Goal: Task Accomplishment & Management: Manage account settings

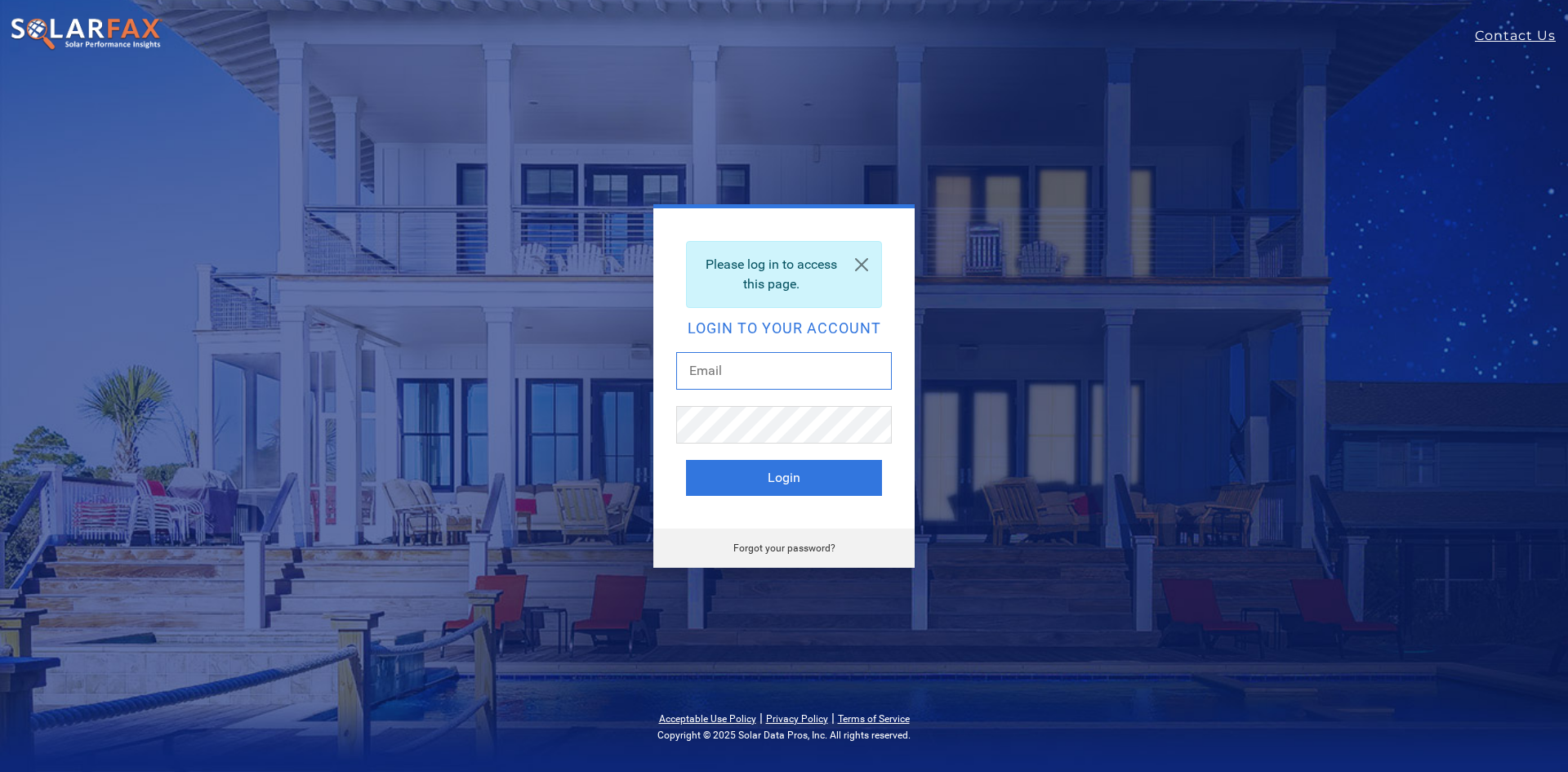
click at [756, 386] on input "text" at bounding box center [784, 370] width 216 height 38
click at [758, 369] on input "text" at bounding box center [784, 370] width 216 height 38
click at [750, 382] on input "text" at bounding box center [784, 370] width 216 height 38
click at [761, 396] on div at bounding box center [784, 379] width 216 height 54
click at [598, 269] on div "Please log in to access this page. Login to your account asha Login Forgot your…" at bounding box center [784, 385] width 719 height 363
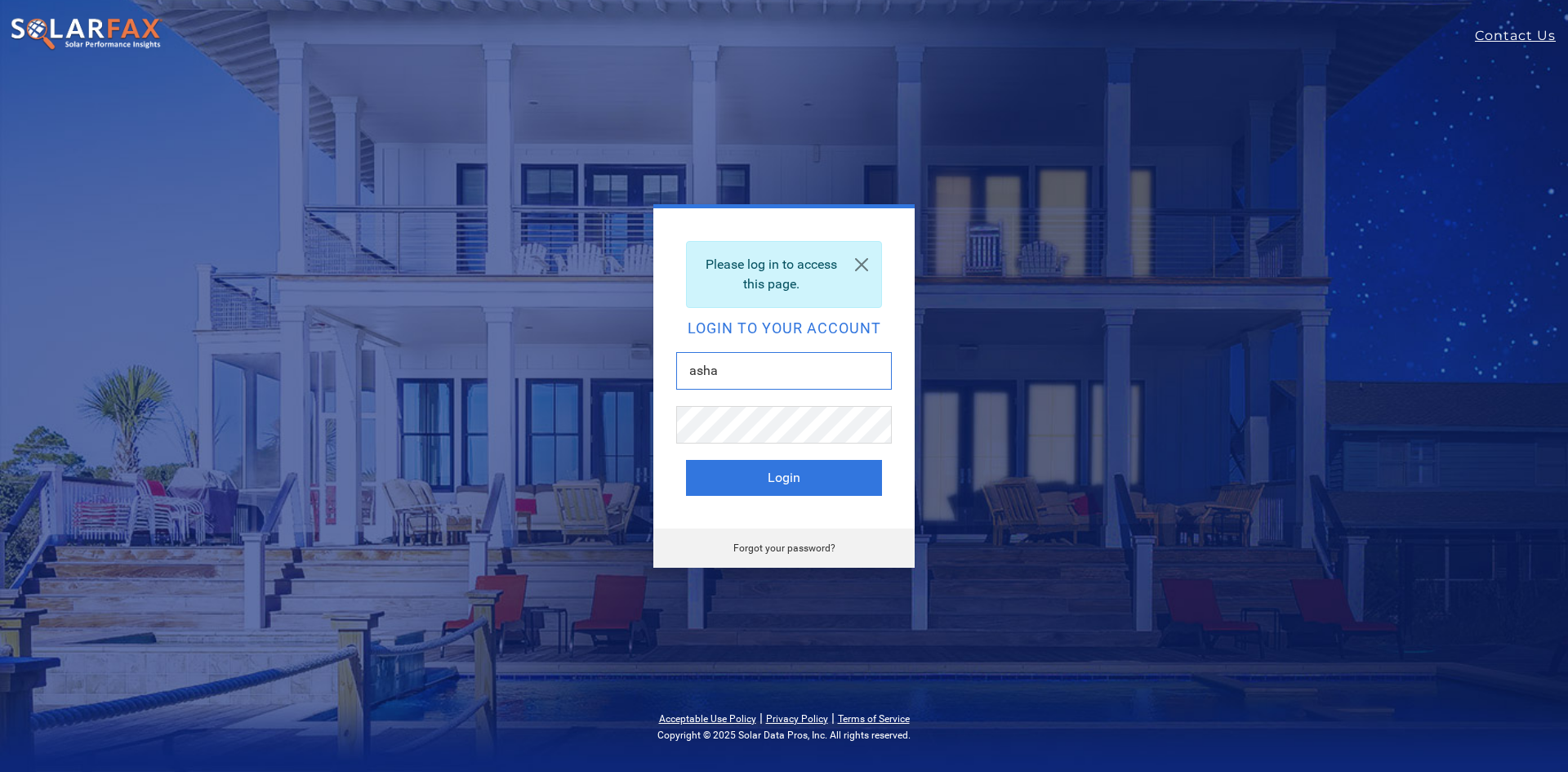
click at [733, 374] on input "asha" at bounding box center [784, 370] width 216 height 38
type input "[EMAIL_ADDRESS][DOMAIN_NAME]"
click at [779, 405] on div "[EMAIL_ADDRESS][DOMAIN_NAME]" at bounding box center [784, 379] width 216 height 54
click at [751, 267] on div "Please log in to access this page." at bounding box center [783, 274] width 196 height 67
drag, startPoint x: 548, startPoint y: 364, endPoint x: 670, endPoint y: 396, distance: 126.1
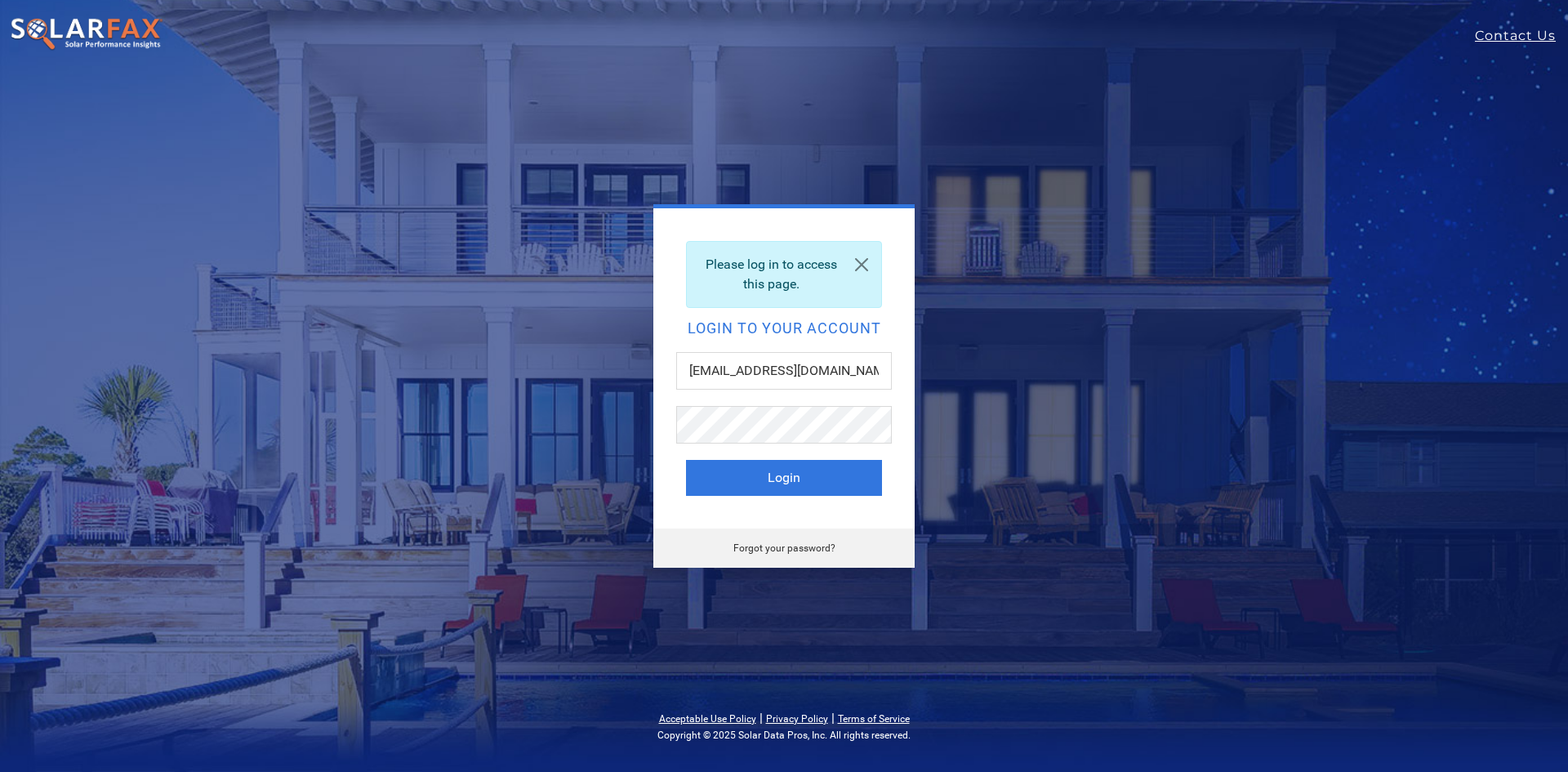
click at [553, 361] on div "Please log in to access this page. Login to your account ashaw@vitalenergysolut…" at bounding box center [784, 385] width 719 height 363
click at [801, 439] on div at bounding box center [784, 433] width 216 height 54
click at [1397, 99] on div "Please log in to access this page. Login to your account ashaw@vitalenergysolut…" at bounding box center [784, 386] width 1568 height 772
click at [756, 450] on div at bounding box center [784, 433] width 216 height 54
click at [686, 460] on button "Login" at bounding box center [783, 477] width 196 height 36
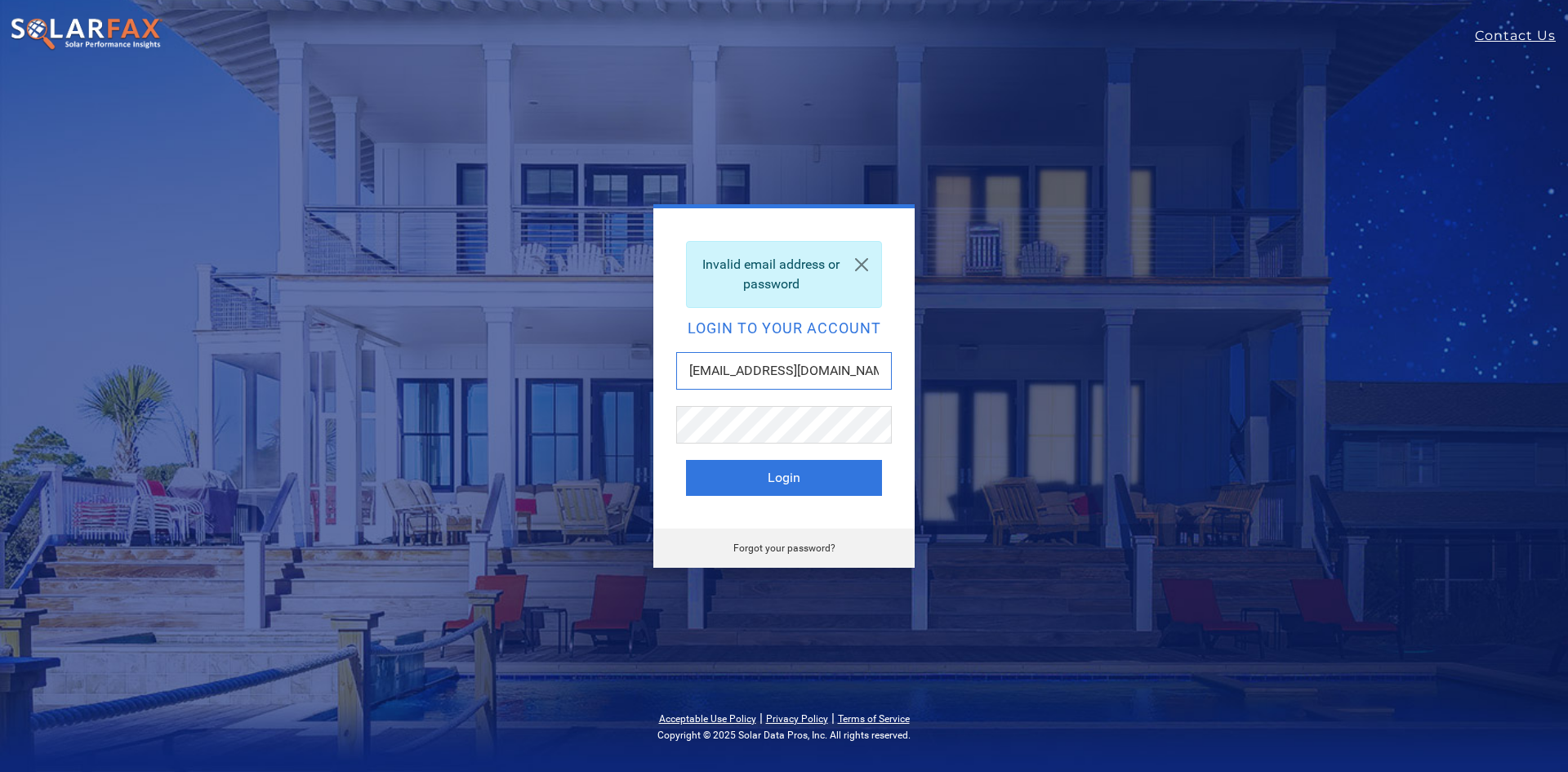
drag, startPoint x: 803, startPoint y: 374, endPoint x: 1119, endPoint y: 325, distance: 319.8
click at [1125, 329] on div "Invalid email address or password Login to your account [EMAIL_ADDRESS][DOMAIN_…" at bounding box center [784, 385] width 719 height 363
type input "[EMAIL_ADDRESS][DOMAIN_NAME]"
drag, startPoint x: 863, startPoint y: 380, endPoint x: 0, endPoint y: 380, distance: 863.0
click at [0, 380] on div "Invalid email address or password Login to your account [EMAIL_ADDRESS][DOMAIN_…" at bounding box center [784, 386] width 1568 height 772
